Goal: Book appointment/travel/reservation

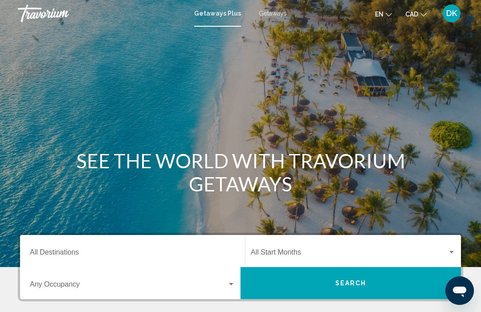
click at [85, 255] on input "Destination All Destinations" at bounding box center [132, 254] width 205 height 8
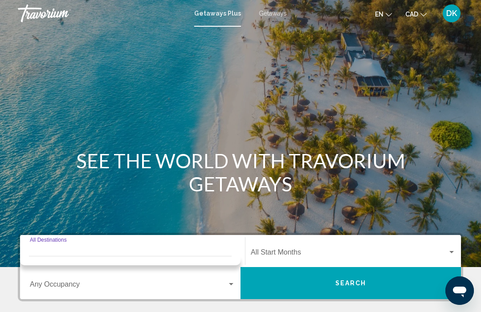
click at [276, 13] on span "Getaways" at bounding box center [273, 13] width 28 height 7
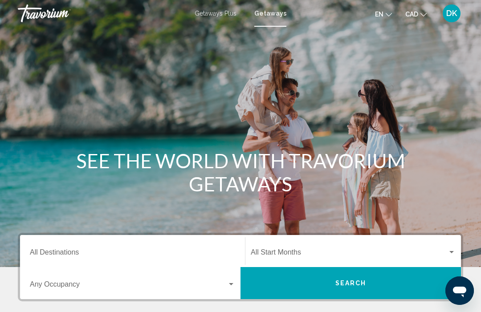
click at [73, 252] on input "Destination All Destinations" at bounding box center [132, 254] width 205 height 8
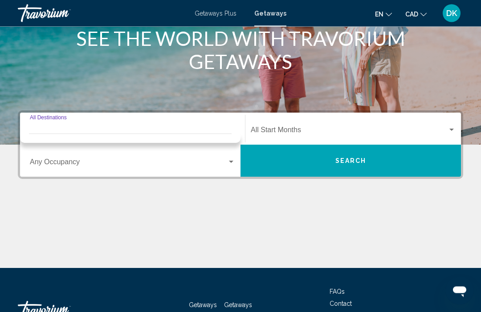
scroll to position [122, 0]
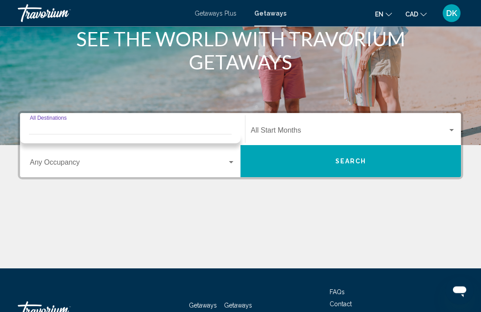
click at [125, 118] on div "Destination All Destinations" at bounding box center [132, 130] width 205 height 28
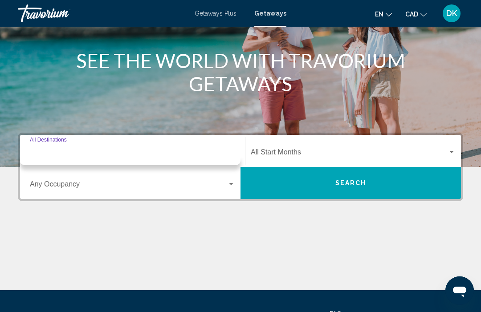
click at [165, 155] on input "Destination All Destinations" at bounding box center [132, 154] width 205 height 8
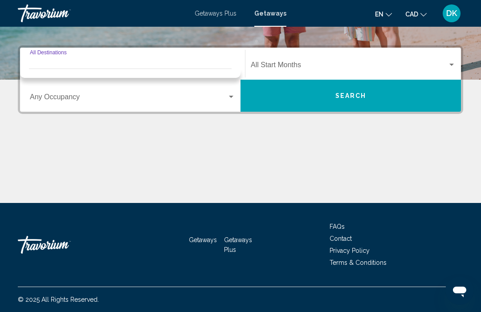
click at [160, 173] on div "Main content" at bounding box center [240, 169] width 445 height 67
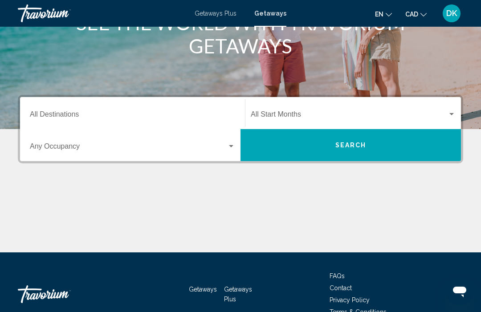
scroll to position [0, 0]
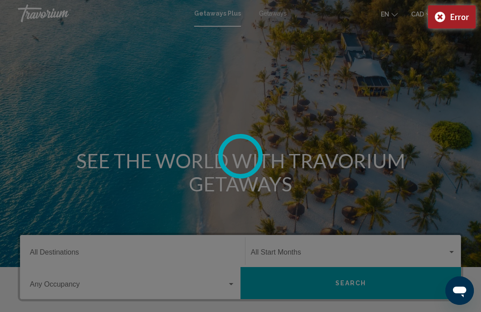
click at [73, 254] on div at bounding box center [240, 156] width 481 height 312
click at [279, 20] on div at bounding box center [240, 156] width 481 height 312
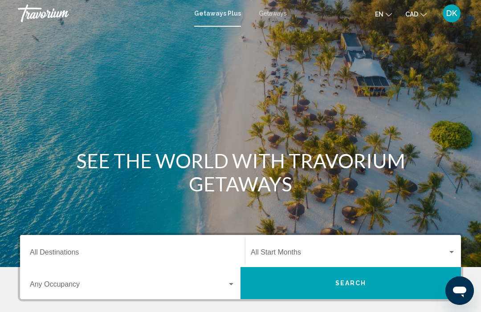
click at [85, 247] on div "Destination All Destinations" at bounding box center [132, 251] width 205 height 28
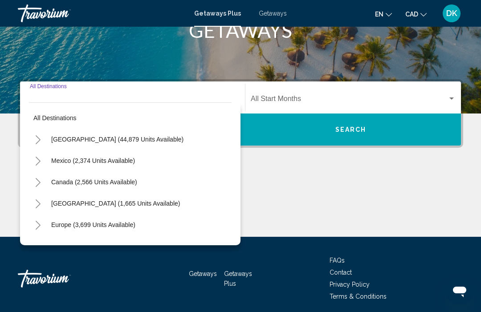
scroll to position [187, 0]
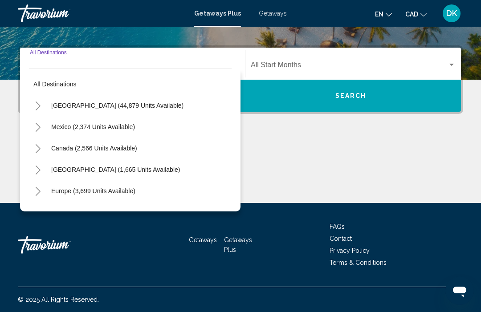
click at [43, 196] on button "Toggle Europe (3,699 units available)" at bounding box center [38, 191] width 18 height 18
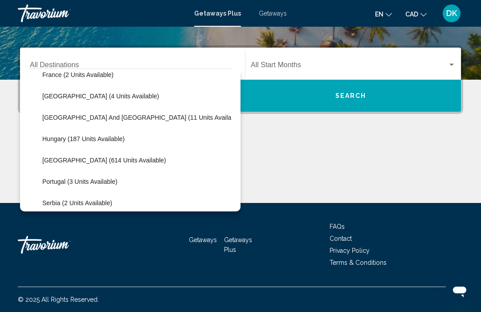
scroll to position [244, 0]
click at [105, 186] on button "Portugal (3 units available)" at bounding box center [80, 181] width 84 height 20
type input "**********"
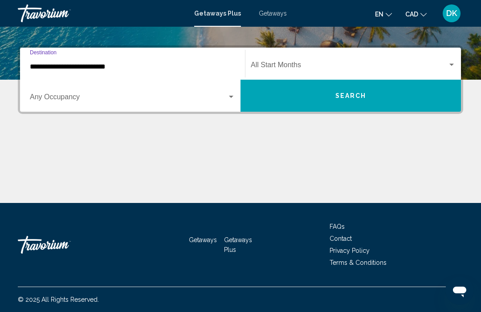
click at [232, 101] on div "Search widget" at bounding box center [132, 99] width 205 height 8
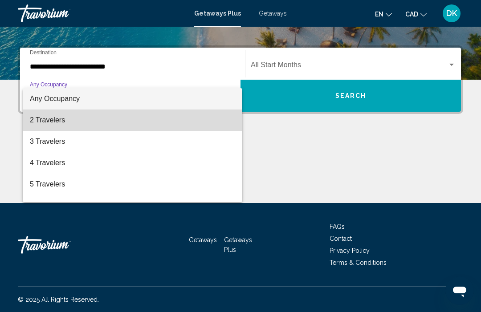
click at [60, 120] on span "2 Travelers" at bounding box center [132, 120] width 205 height 21
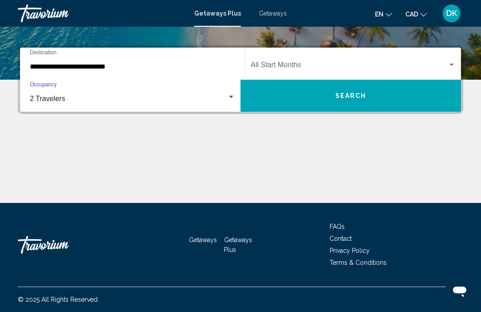
click at [457, 64] on div "Start Month All Start Months" at bounding box center [353, 64] width 216 height 28
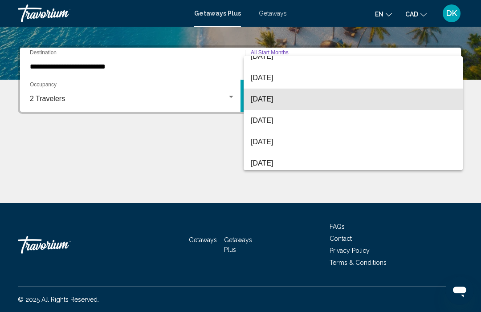
scroll to position [163, 0]
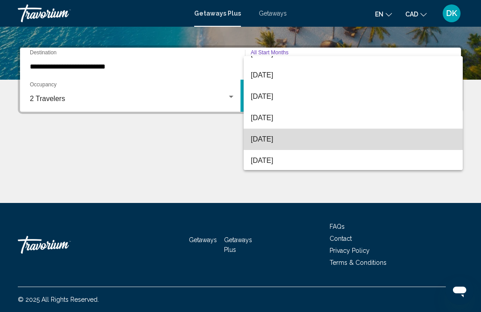
click at [278, 140] on span "June 2026" at bounding box center [353, 139] width 205 height 21
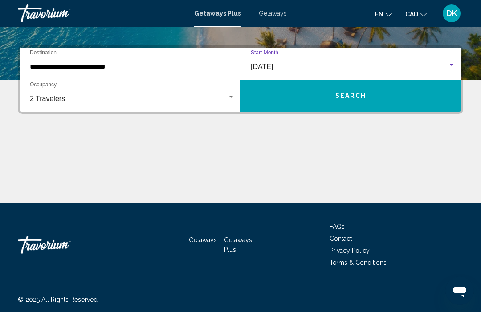
click at [361, 96] on span "Search" at bounding box center [350, 96] width 31 height 7
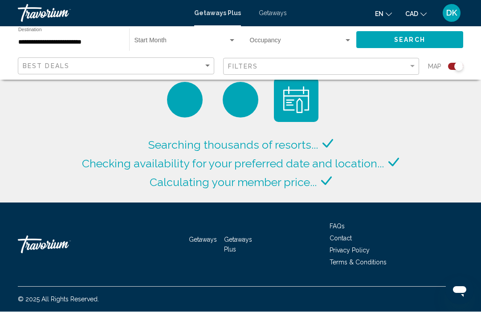
scroll to position [30, 0]
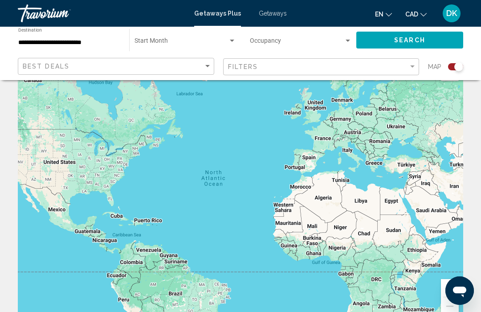
click at [235, 40] on div "Search widget" at bounding box center [232, 40] width 8 height 7
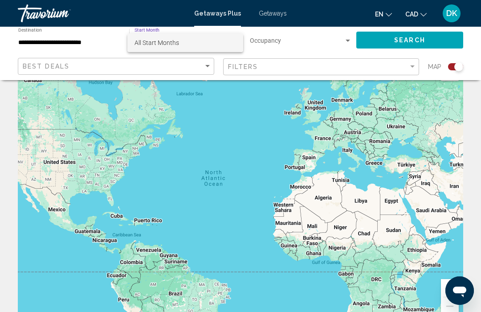
click at [211, 103] on div at bounding box center [240, 156] width 481 height 312
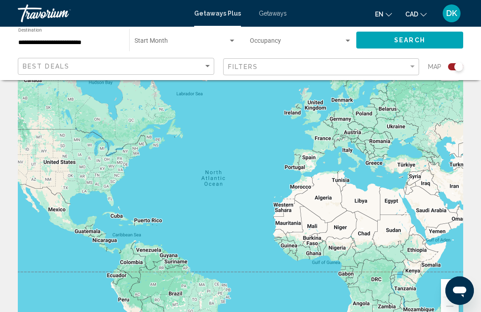
click at [272, 17] on span "Getaways" at bounding box center [273, 13] width 28 height 7
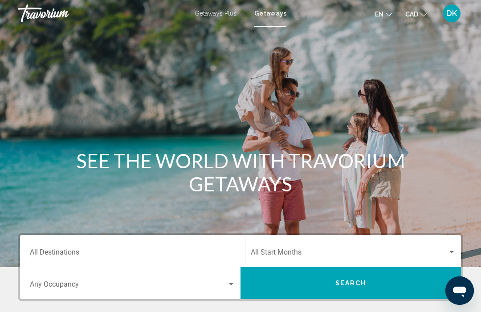
click at [72, 251] on input "Destination All Destinations" at bounding box center [132, 254] width 205 height 8
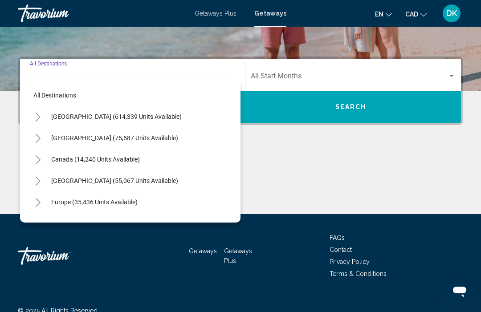
scroll to position [187, 0]
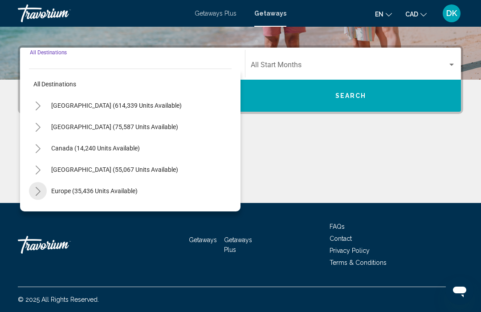
click at [41, 192] on button "Toggle Europe (35,436 units available)" at bounding box center [38, 191] width 18 height 18
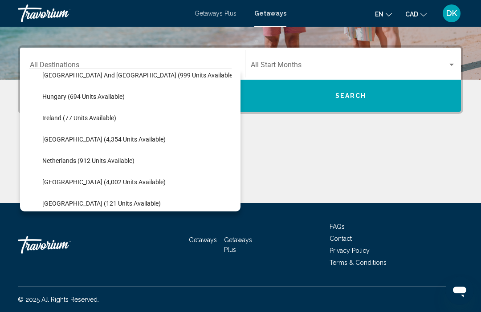
scroll to position [322, 0]
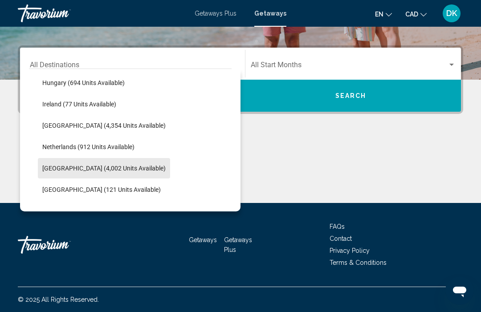
click at [121, 171] on span "Portugal (4,002 units available)" at bounding box center [103, 168] width 123 height 7
type input "**********"
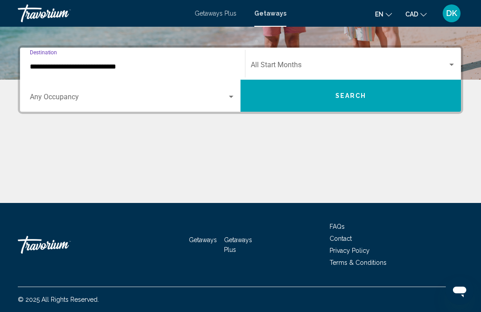
click at [234, 102] on div "Search widget" at bounding box center [132, 99] width 205 height 8
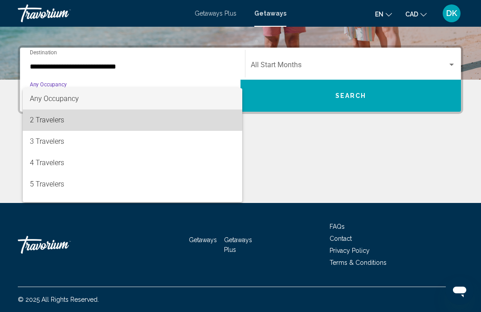
click at [63, 118] on span "2 Travelers" at bounding box center [132, 120] width 205 height 21
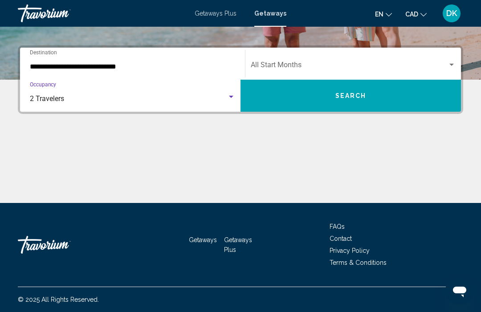
click at [453, 66] on div "Search widget" at bounding box center [452, 64] width 8 height 7
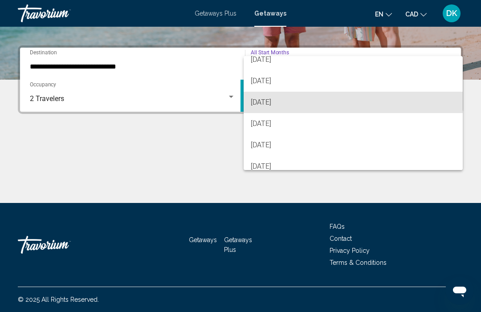
scroll to position [158, 0]
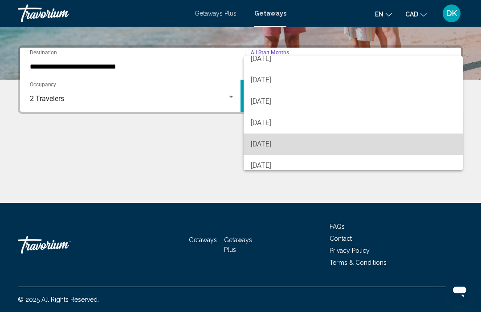
click at [277, 143] on span "June 2026" at bounding box center [353, 144] width 205 height 21
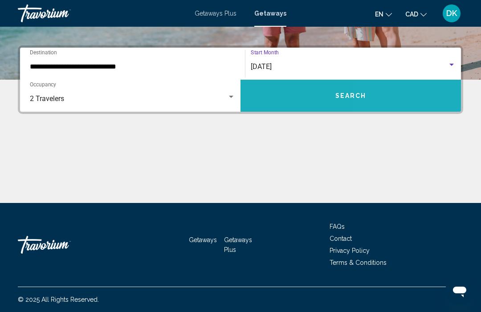
click at [380, 99] on button "Search" at bounding box center [350, 96] width 220 height 32
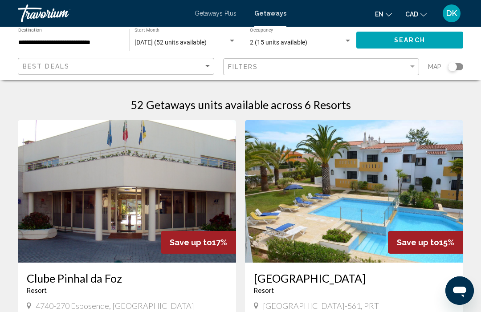
click at [214, 11] on span "Getaways Plus" at bounding box center [216, 13] width 42 height 7
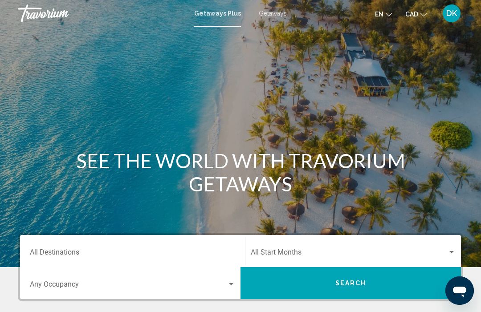
click at [62, 250] on input "Destination All Destinations" at bounding box center [132, 254] width 205 height 8
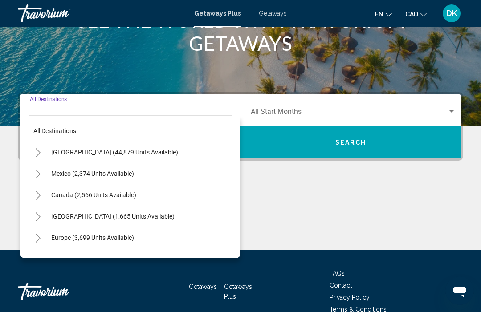
scroll to position [187, 0]
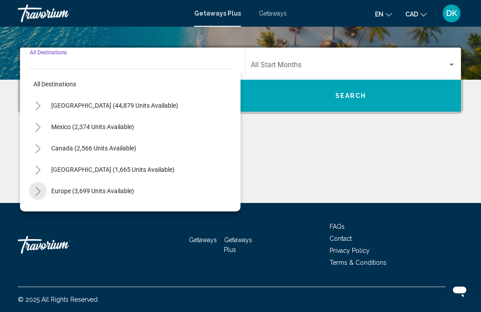
click at [44, 196] on button "Toggle Europe (3,699 units available)" at bounding box center [38, 191] width 18 height 18
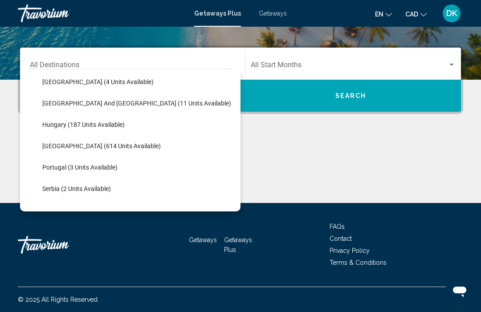
scroll to position [261, 0]
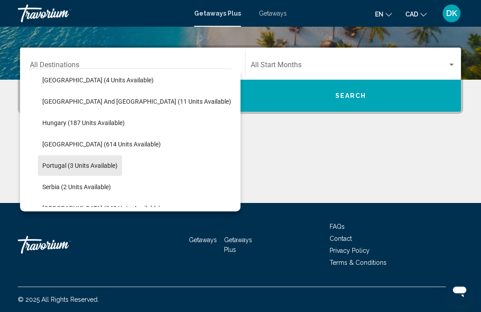
click at [105, 165] on span "Portugal (3 units available)" at bounding box center [79, 165] width 75 height 7
type input "**********"
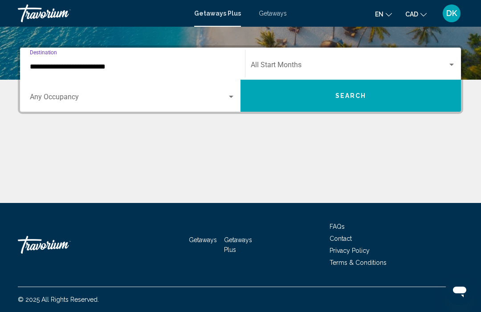
click at [232, 99] on div "Search widget" at bounding box center [231, 97] width 8 height 7
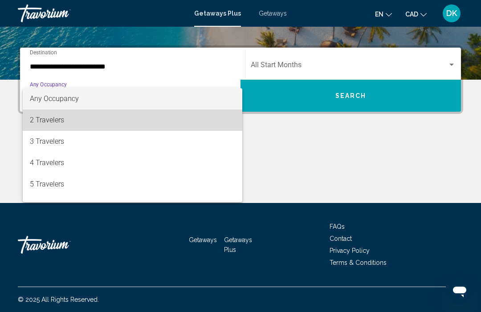
click at [60, 121] on span "2 Travelers" at bounding box center [132, 120] width 205 height 21
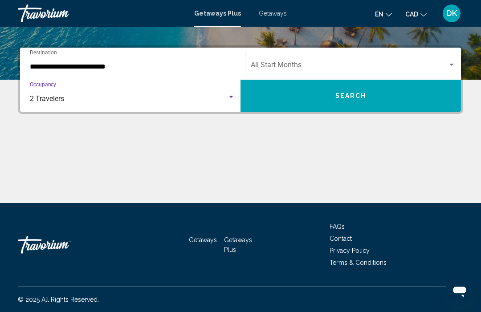
click at [453, 64] on div "Search widget" at bounding box center [451, 65] width 4 height 2
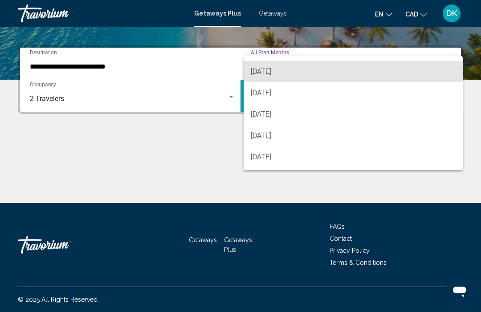
scroll to position [146, 0]
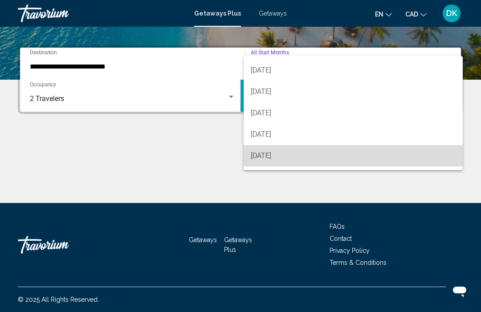
click at [277, 157] on span "June 2026" at bounding box center [353, 155] width 205 height 21
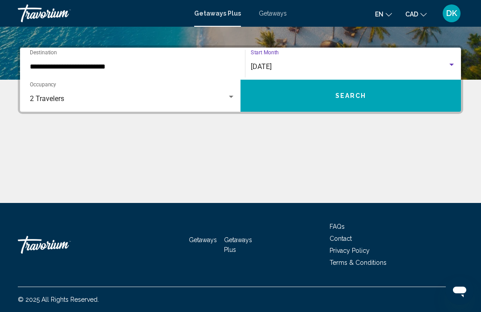
click at [373, 94] on button "Search" at bounding box center [350, 96] width 220 height 32
